Goal: Navigation & Orientation: Find specific page/section

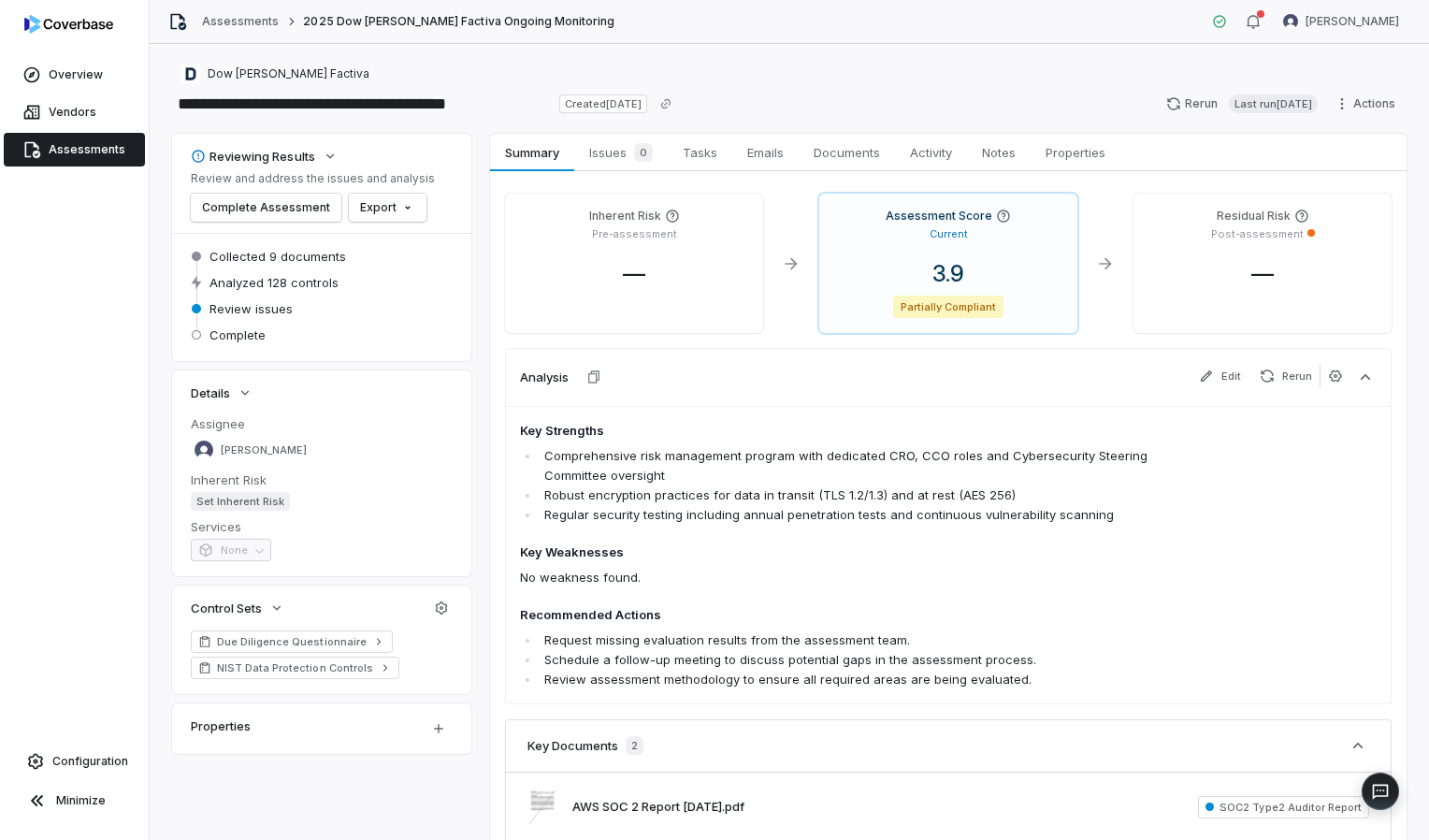
click at [65, 144] on span "Assessments" at bounding box center [86, 149] width 76 height 15
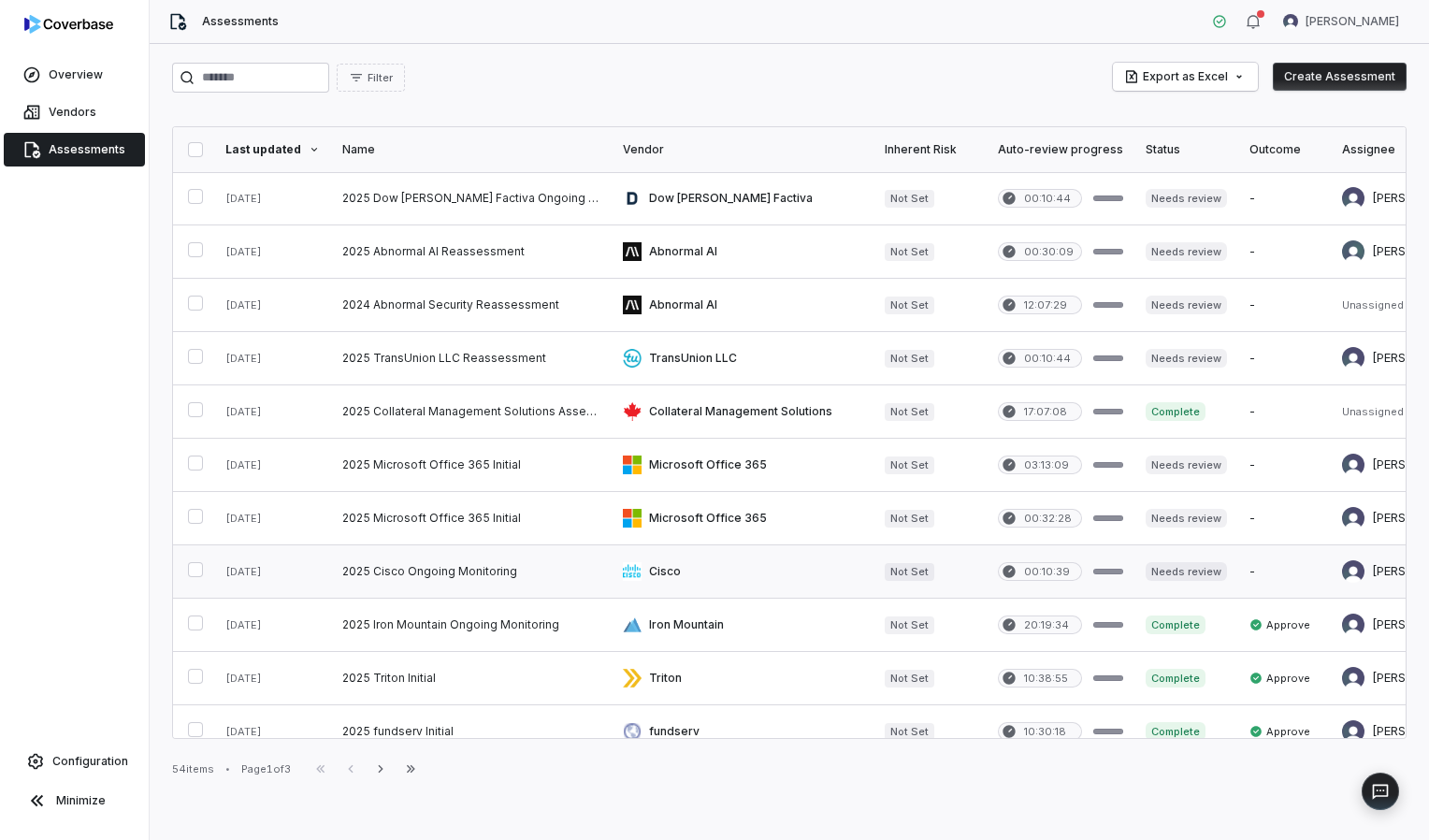
click at [446, 564] on link at bounding box center [471, 571] width 281 height 53
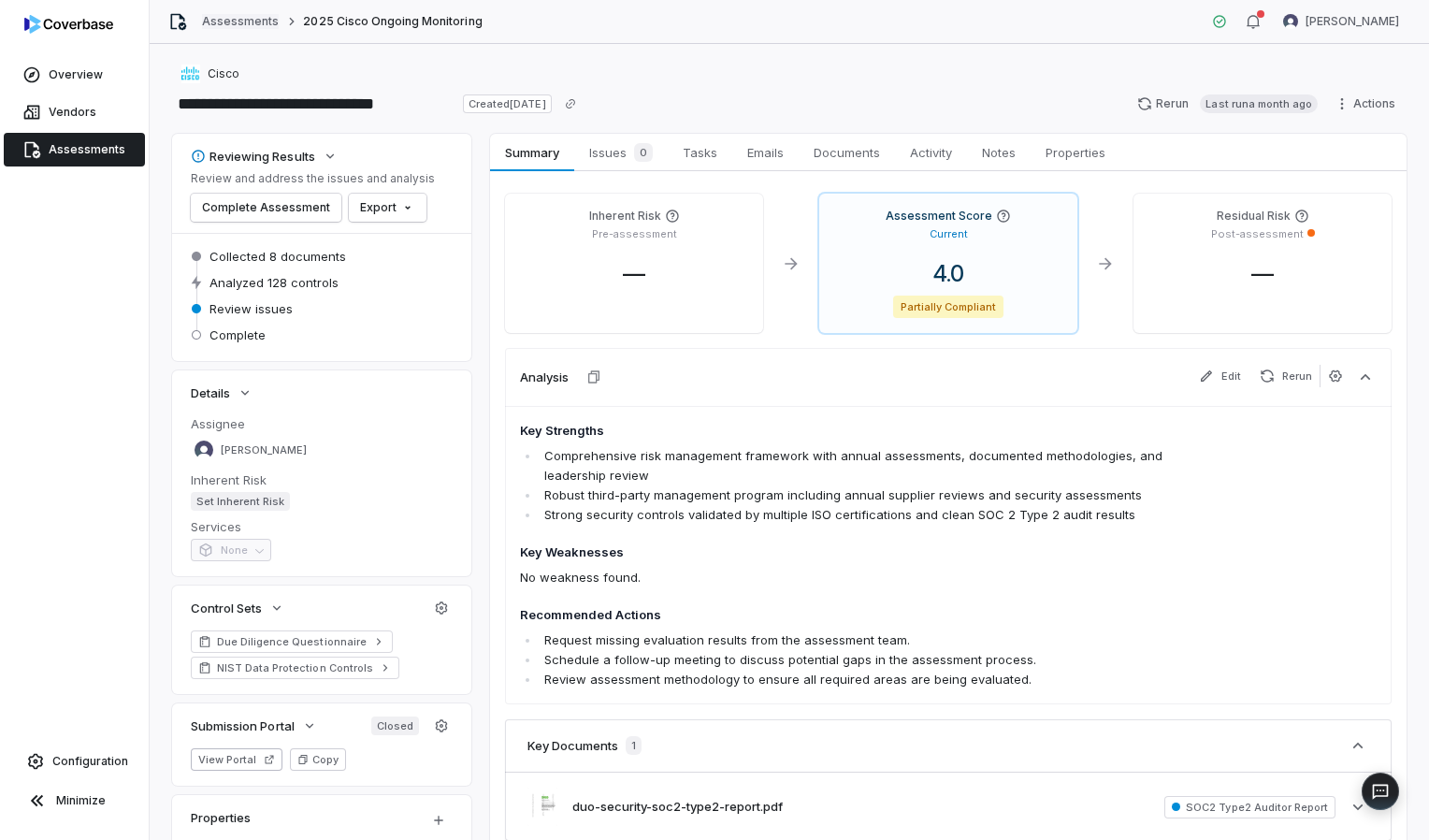
click at [245, 25] on link "Assessments" at bounding box center [240, 21] width 76 height 15
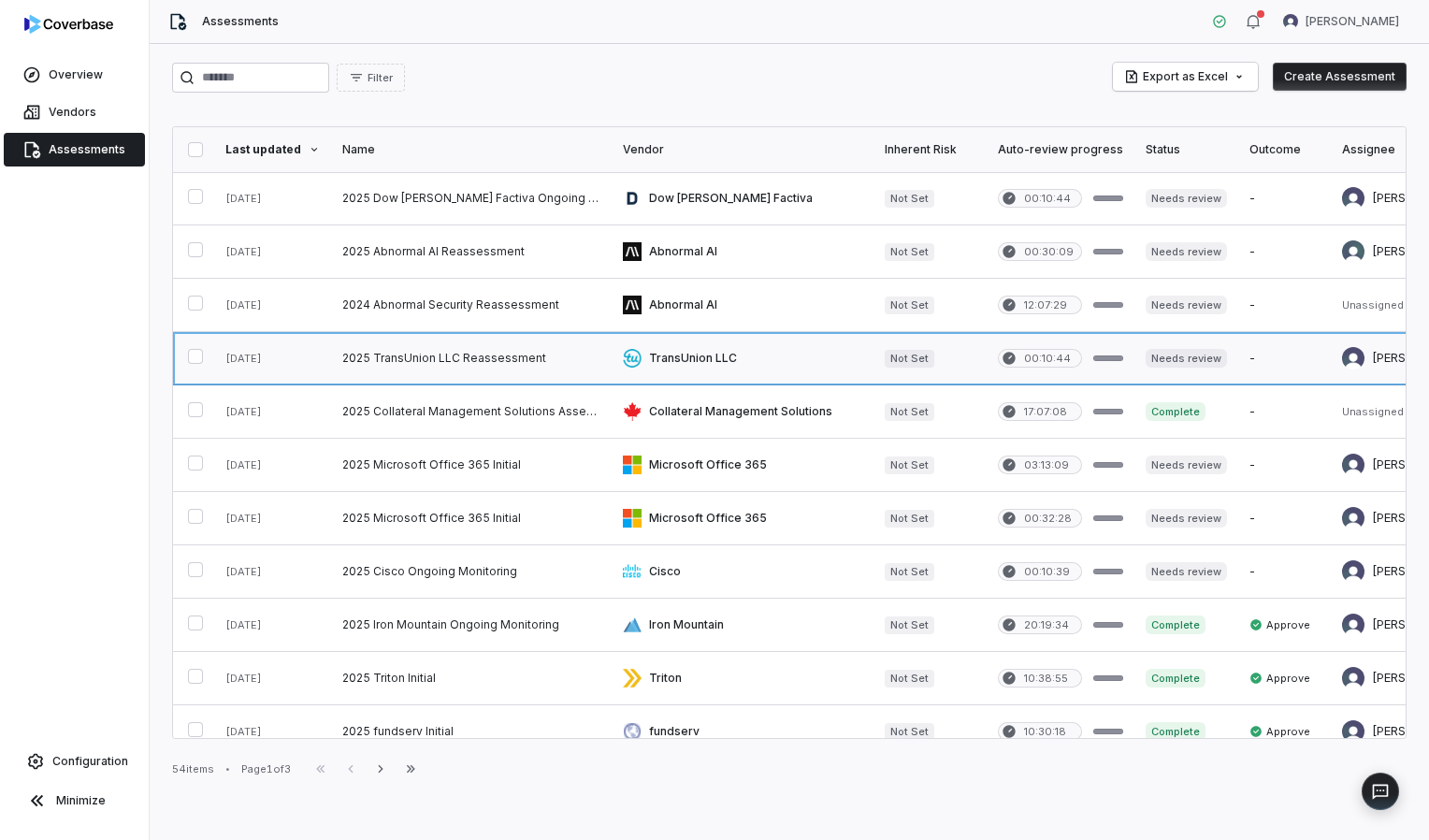
click at [496, 359] on link at bounding box center [471, 358] width 281 height 53
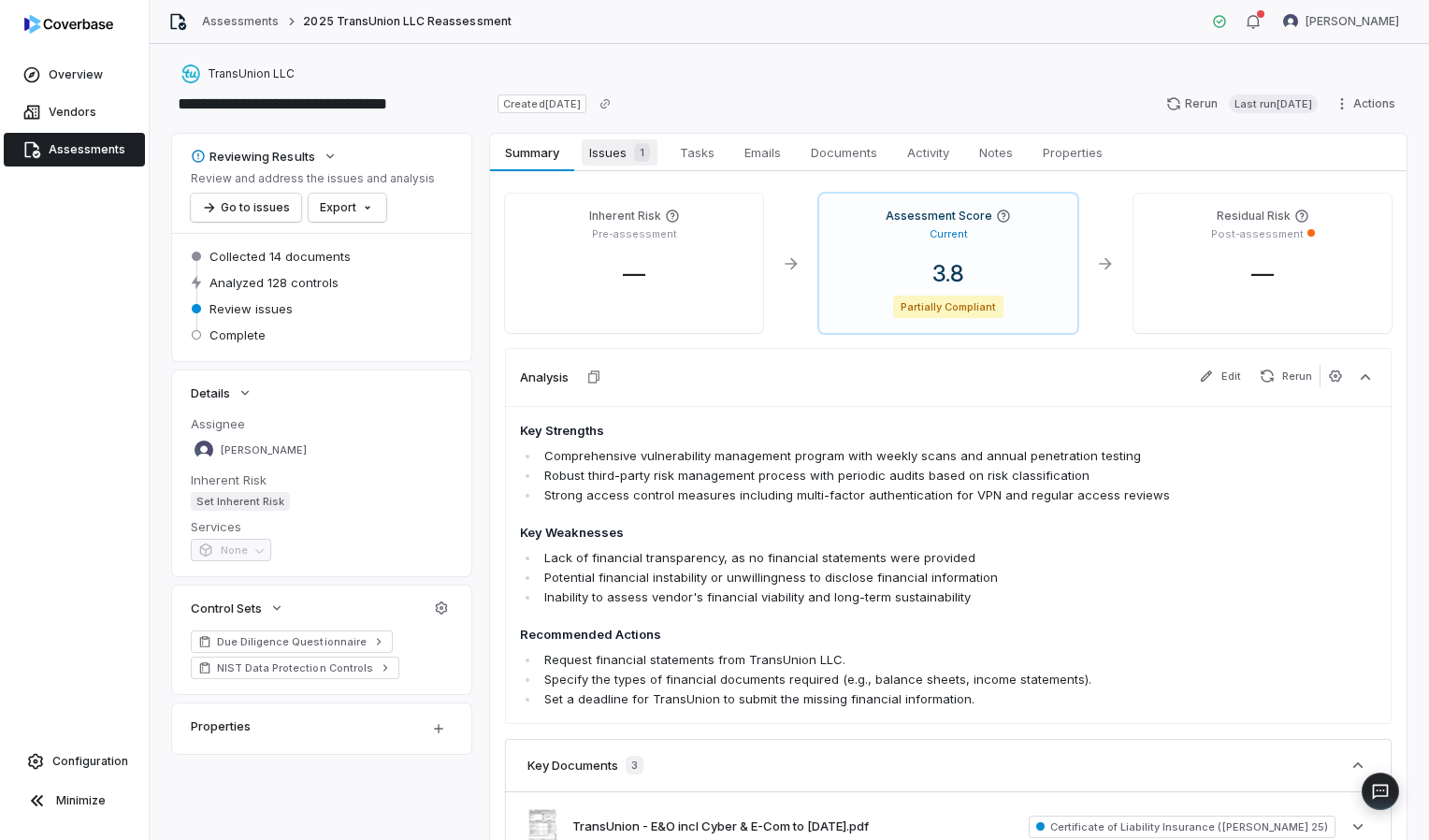
click at [623, 143] on span "Issues 1" at bounding box center [620, 153] width 75 height 26
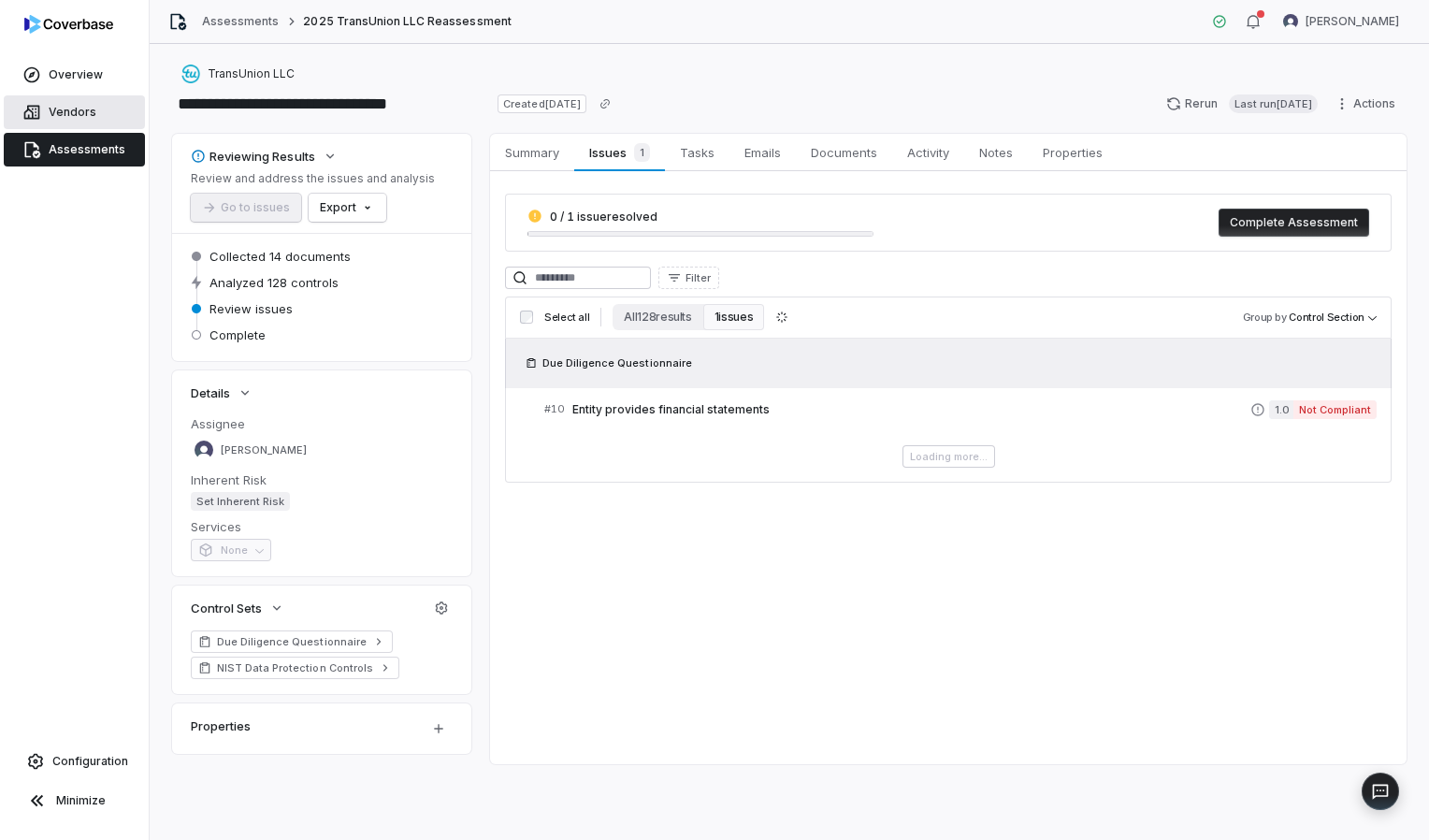
click at [82, 120] on link "Vendors" at bounding box center [74, 112] width 141 height 34
